Goal: Information Seeking & Learning: Learn about a topic

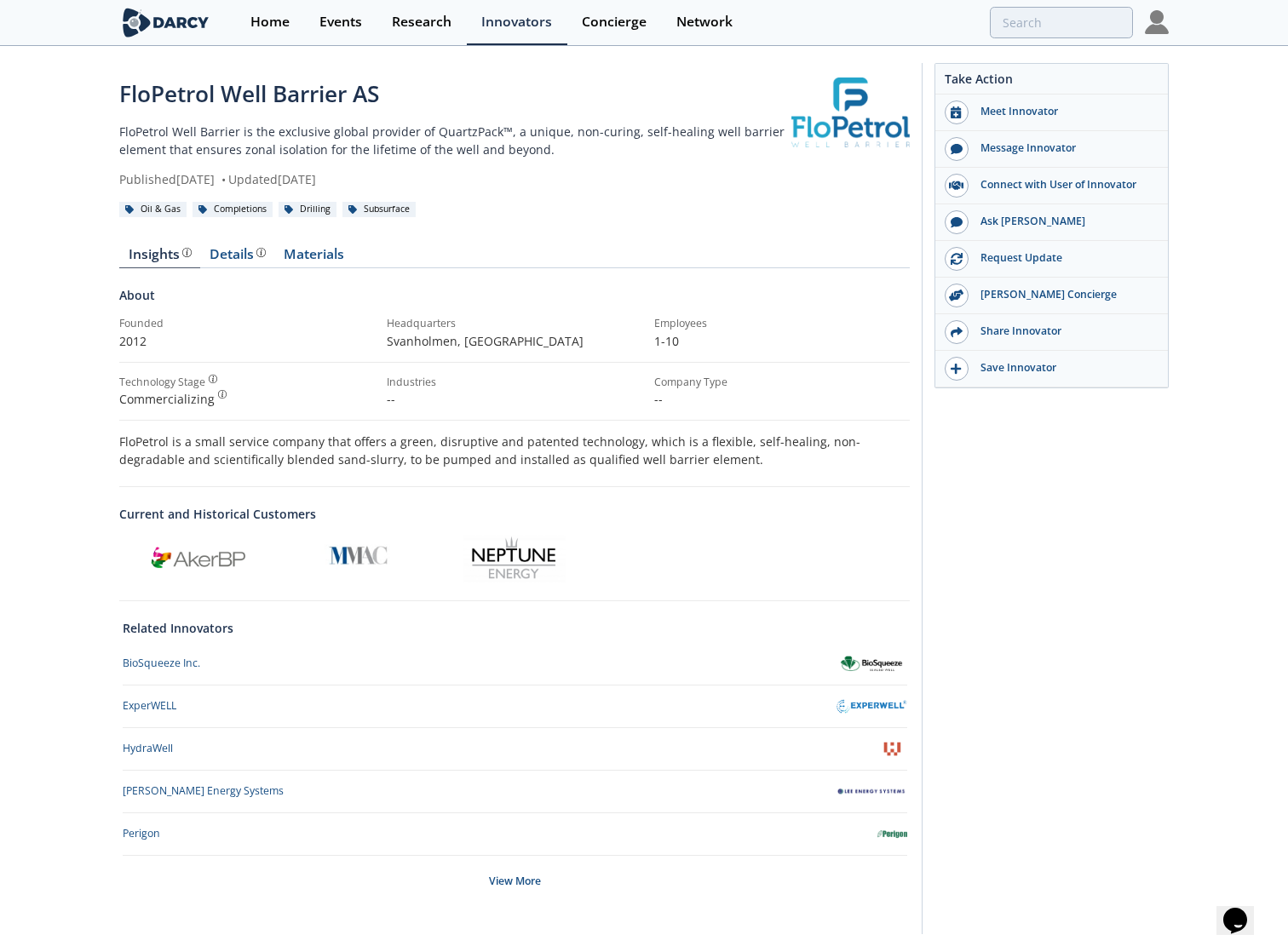
click at [518, 131] on p "FloPetrol Well Barrier is the exclusive global provider of QuartzPack™, a uniqu…" at bounding box center [455, 140] width 672 height 35
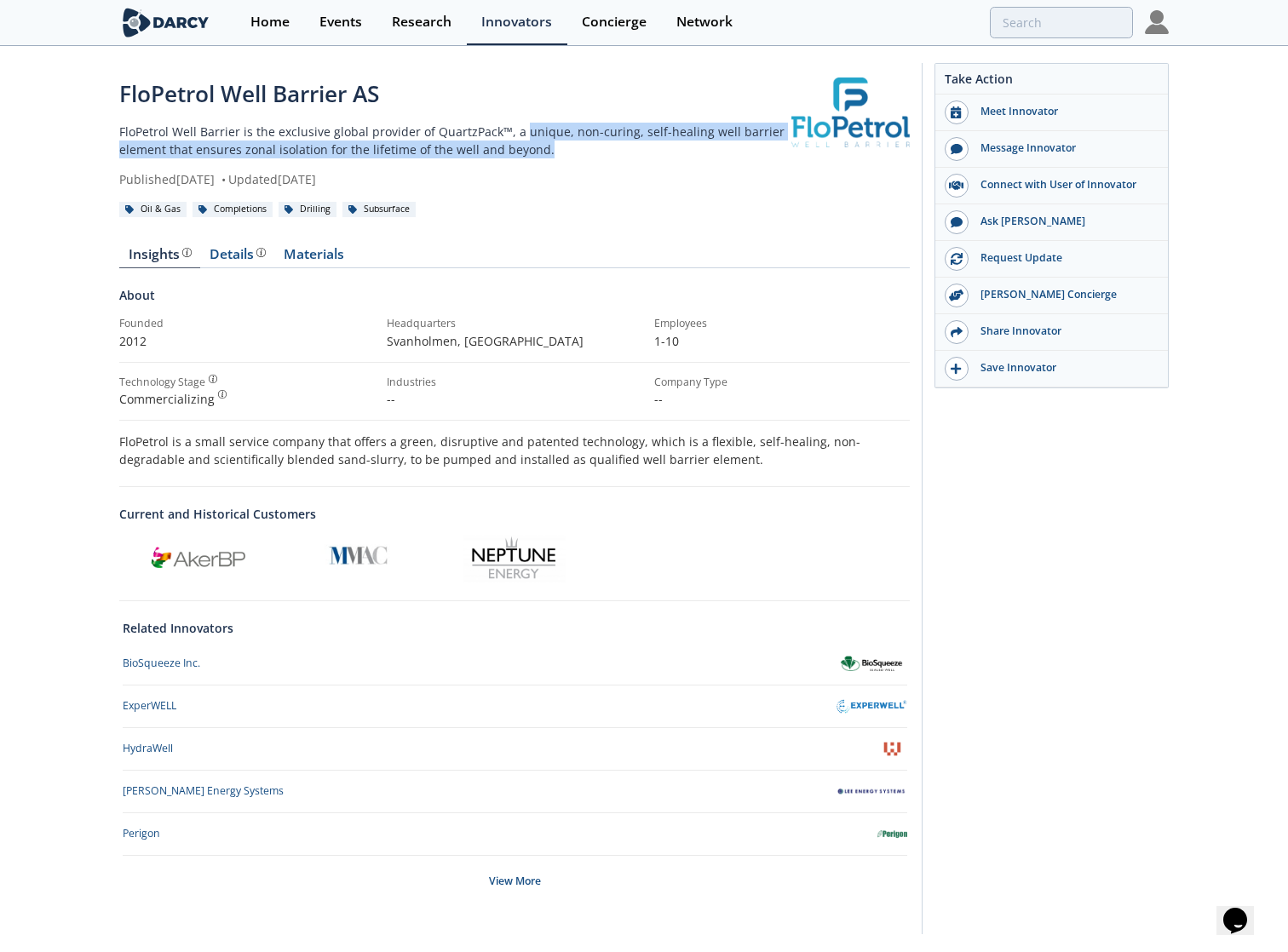
drag, startPoint x: 517, startPoint y: 132, endPoint x: 539, endPoint y: 151, distance: 29.1
click at [539, 151] on p "FloPetrol Well Barrier is the exclusive global provider of QuartzPack™, a uniqu…" at bounding box center [455, 140] width 672 height 35
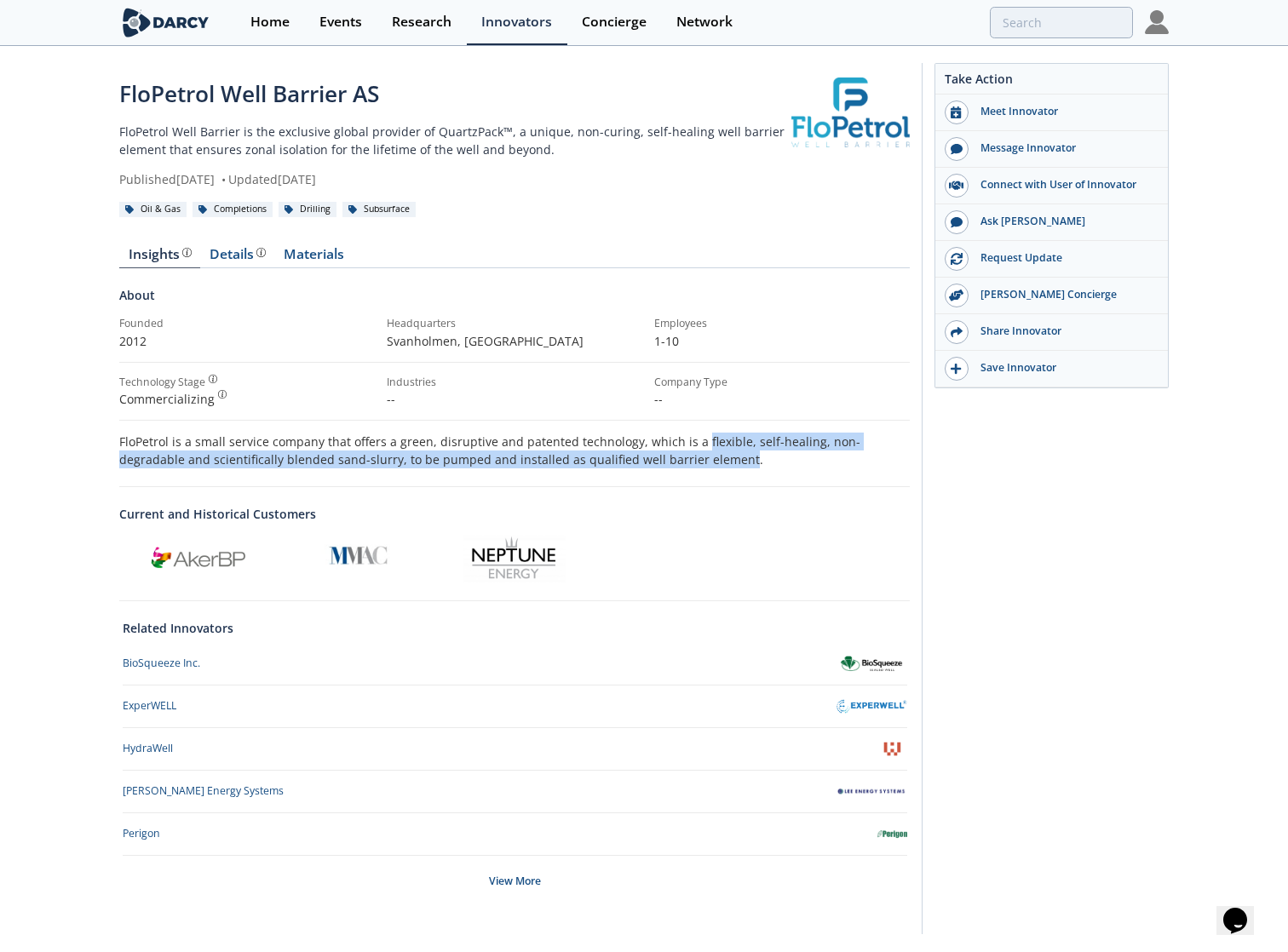
drag, startPoint x: 692, startPoint y: 443, endPoint x: 665, endPoint y: 459, distance: 31.4
click at [665, 459] on p "FloPetrol is a small service company that offers a green, disruptive and patent…" at bounding box center [514, 450] width 790 height 35
drag, startPoint x: 665, startPoint y: 459, endPoint x: 639, endPoint y: 465, distance: 26.7
copy p "flexible, self-healing, non-degradable and scientifically blended sand-slurry, …"
click at [535, 889] on div "View More" at bounding box center [515, 881] width 784 height 51
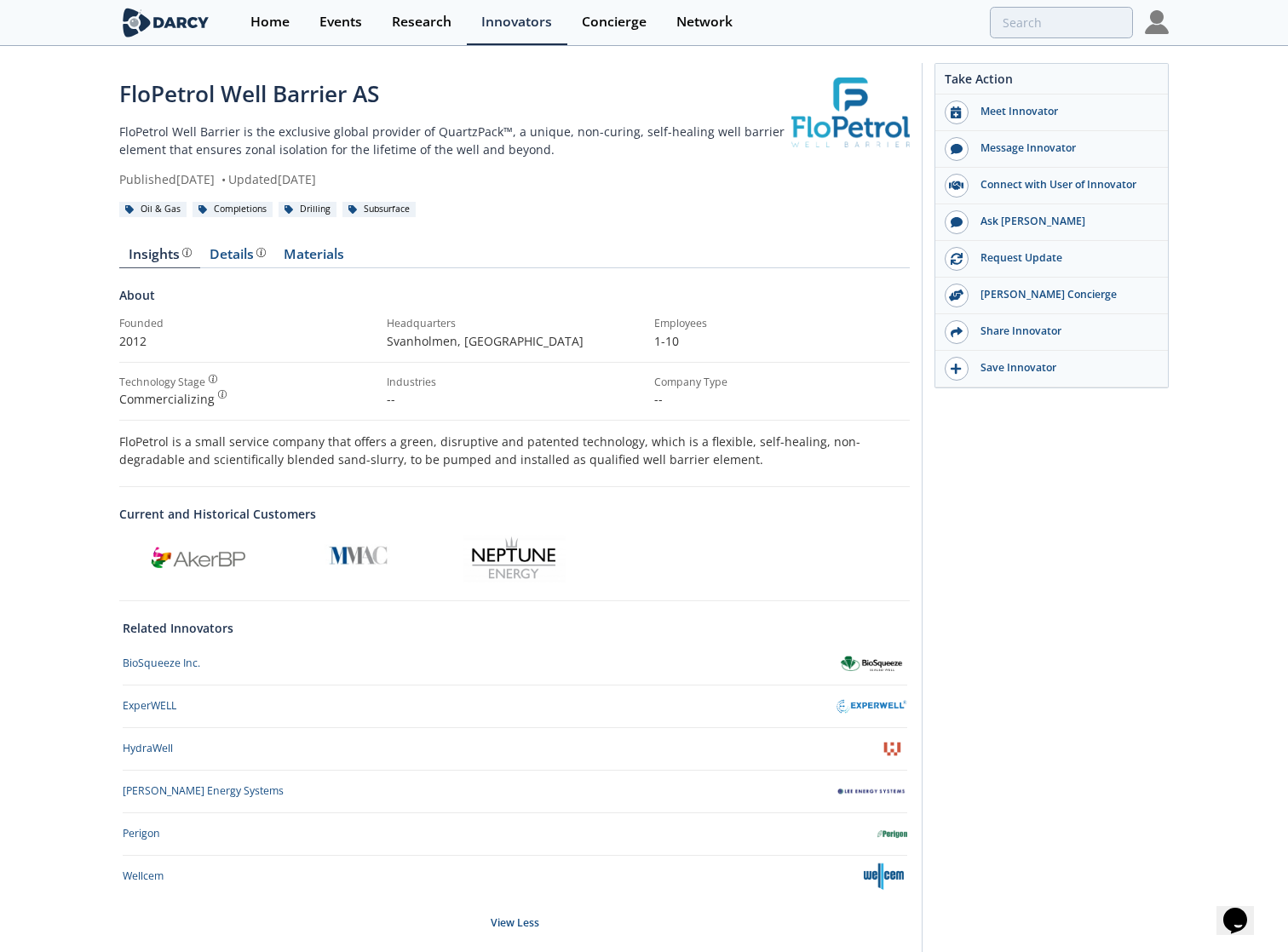
click at [517, 132] on p "FloPetrol Well Barrier is the exclusive global provider of QuartzPack™, a uniqu…" at bounding box center [455, 140] width 672 height 35
drag, startPoint x: 517, startPoint y: 132, endPoint x: 535, endPoint y: 158, distance: 31.6
click at [535, 158] on p "FloPetrol Well Barrier is the exclusive global provider of QuartzPack™, a uniqu…" at bounding box center [455, 140] width 672 height 35
drag, startPoint x: 535, startPoint y: 158, endPoint x: 517, endPoint y: 154, distance: 18.4
copy p "unique, non-curing, self-healing well barrier element that ensures zonal isolat…"
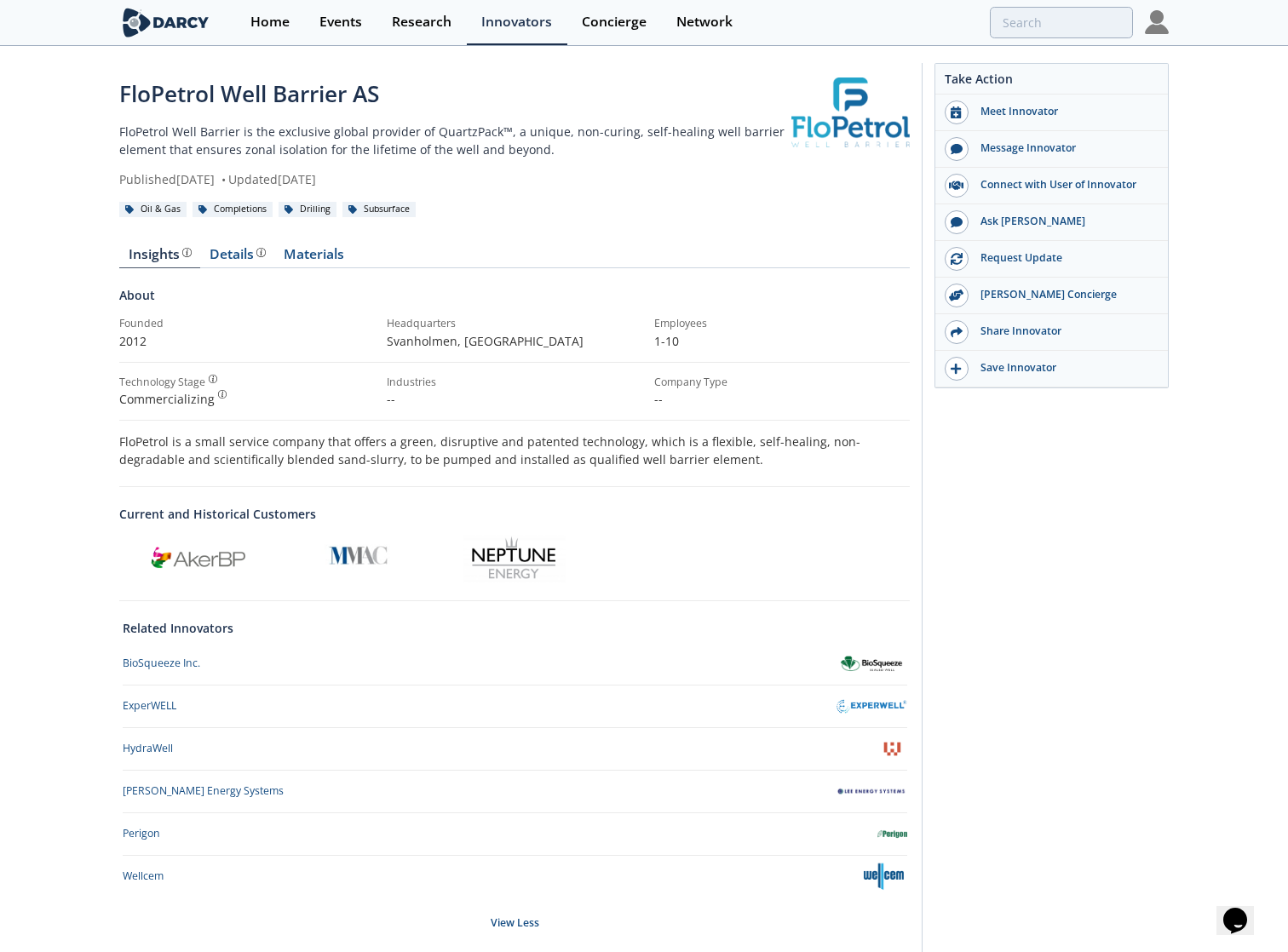
click at [122, 127] on p "FloPetrol Well Barrier is the exclusive global provider of QuartzPack™, a uniqu…" at bounding box center [455, 140] width 672 height 35
click at [118, 132] on div "FloPetrol Well Barrier AS FloPetrol Well Barrier is the exclusive global provid…" at bounding box center [644, 524] width 1288 height 952
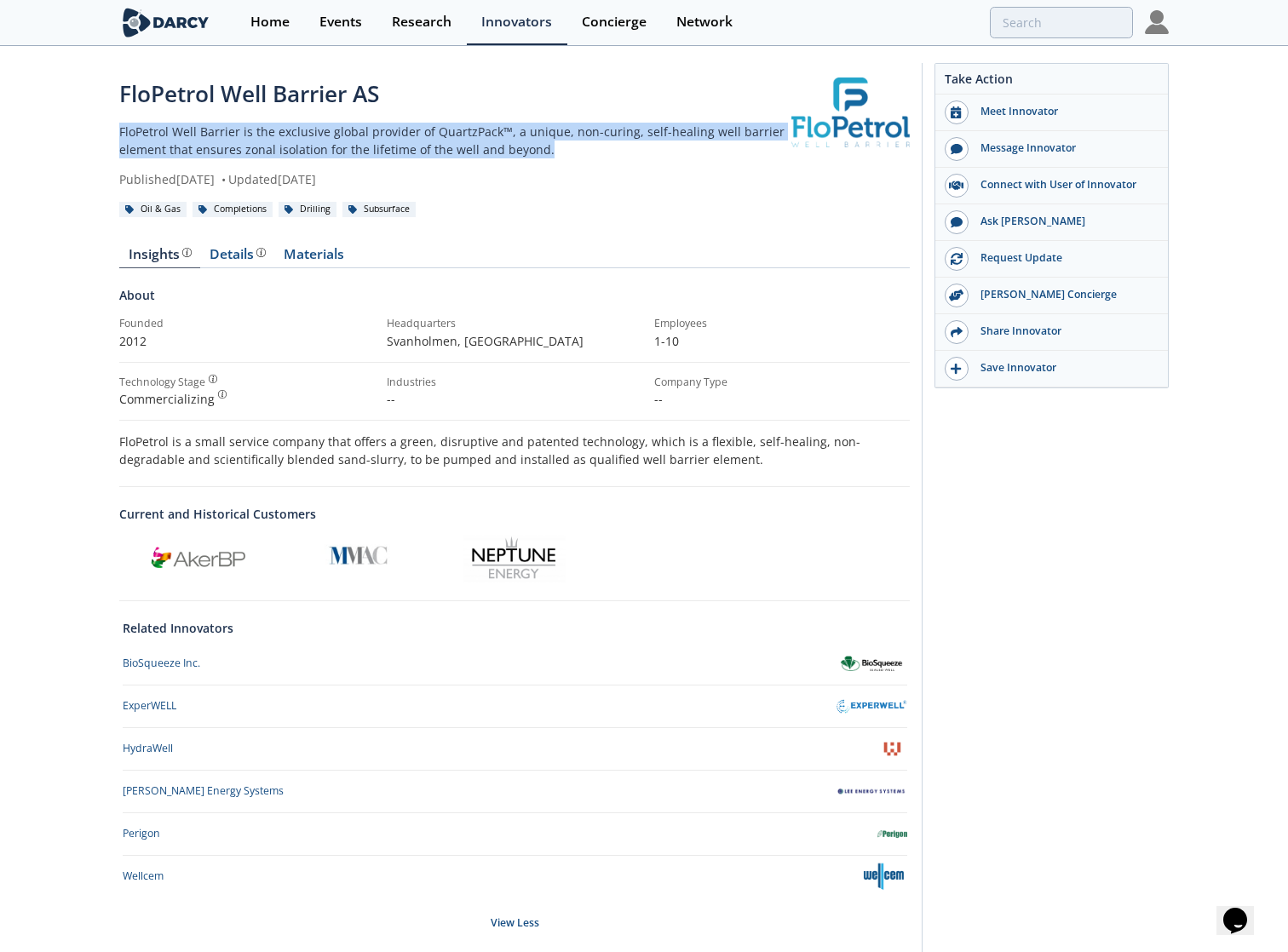
drag, startPoint x: 120, startPoint y: 131, endPoint x: 542, endPoint y: 151, distance: 422.5
click at [542, 151] on p "FloPetrol Well Barrier is the exclusive global provider of QuartzPack™, a uniqu…" at bounding box center [455, 140] width 672 height 35
drag, startPoint x: 542, startPoint y: 151, endPoint x: 514, endPoint y: 149, distance: 28.1
copy p "FloPetrol Well Barrier is the exclusive global provider of QuartzPack™, a uniqu…"
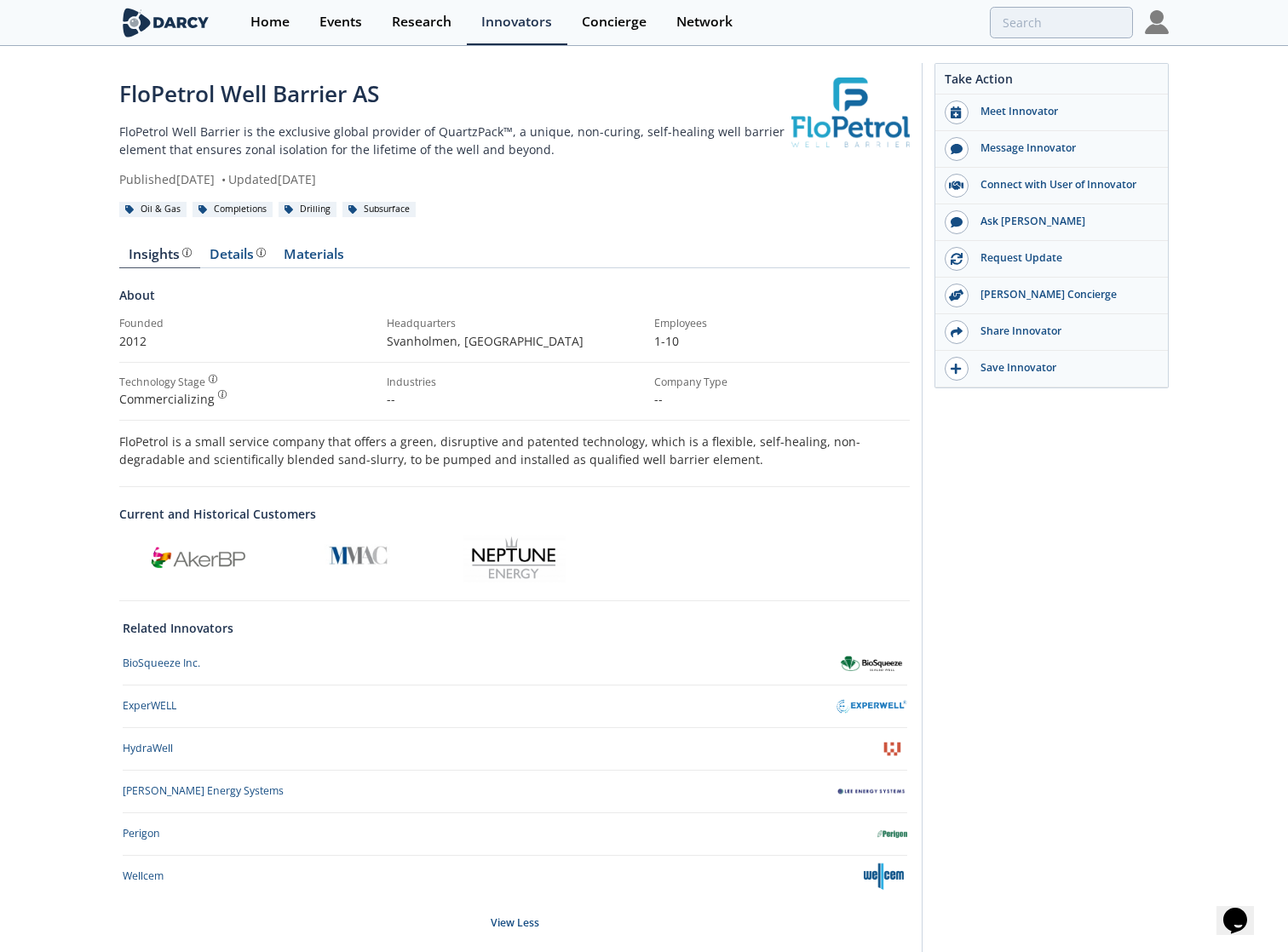
click at [119, 434] on div "FloPetrol Well Barrier AS FloPetrol Well Barrier is the exclusive global provid…" at bounding box center [644, 524] width 1288 height 952
click at [116, 441] on div "FloPetrol Well Barrier AS FloPetrol Well Barrier is the exclusive global provid…" at bounding box center [644, 524] width 1288 height 952
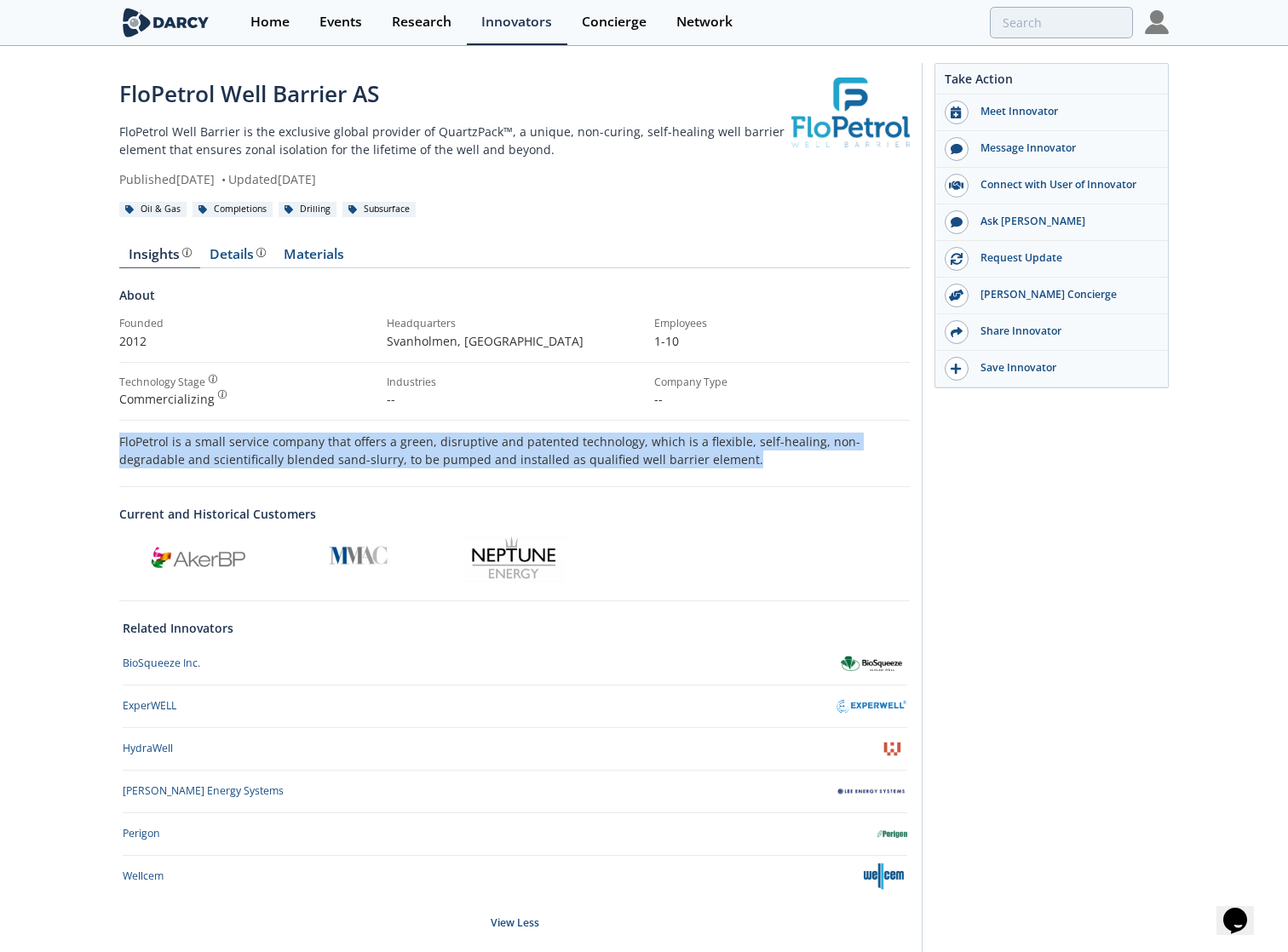
drag, startPoint x: 119, startPoint y: 441, endPoint x: 681, endPoint y: 454, distance: 562.2
click at [681, 454] on p "FloPetrol is a small service company that offers a green, disruptive and patent…" at bounding box center [514, 450] width 790 height 35
drag, startPoint x: 681, startPoint y: 454, endPoint x: 651, endPoint y: 457, distance: 30.1
copy p "FloPetrol is a small service company that offers a green, disruptive and patent…"
